Goal: Navigation & Orientation: Find specific page/section

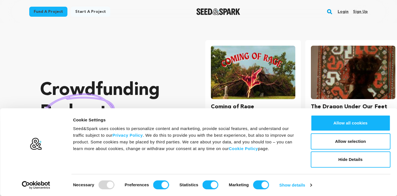
scroll to position [0, 104]
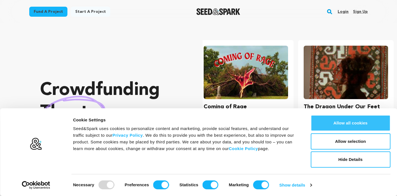
click at [361, 120] on button "Allow all cookies" at bounding box center [351, 123] width 80 height 16
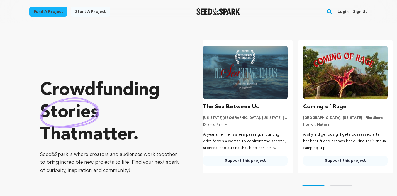
scroll to position [0, 0]
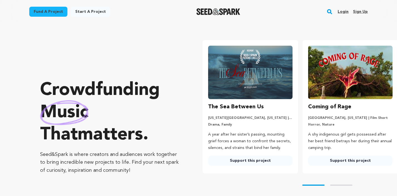
click at [48, 14] on link "Fund a project" at bounding box center [48, 12] width 38 height 10
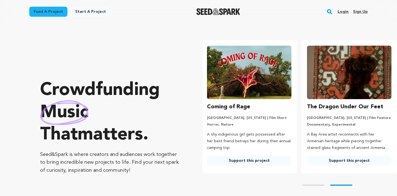
scroll to position [0, 104]
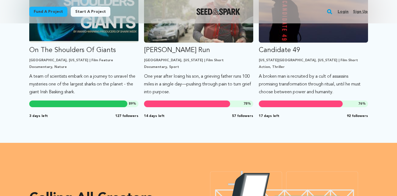
scroll to position [538, 0]
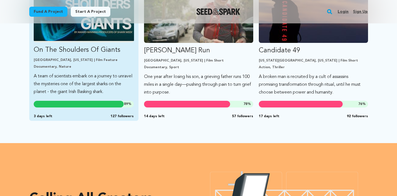
click at [80, 57] on link "On The Shoulders Of Giants Baltimore, Maryland | Film Feature Documentary, Natu…" at bounding box center [84, 41] width 100 height 110
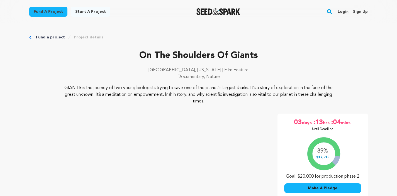
click at [92, 11] on link "Start a project" at bounding box center [91, 12] width 40 height 10
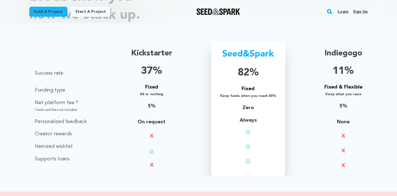
scroll to position [383, 0]
